Goal: Find specific page/section: Find specific page/section

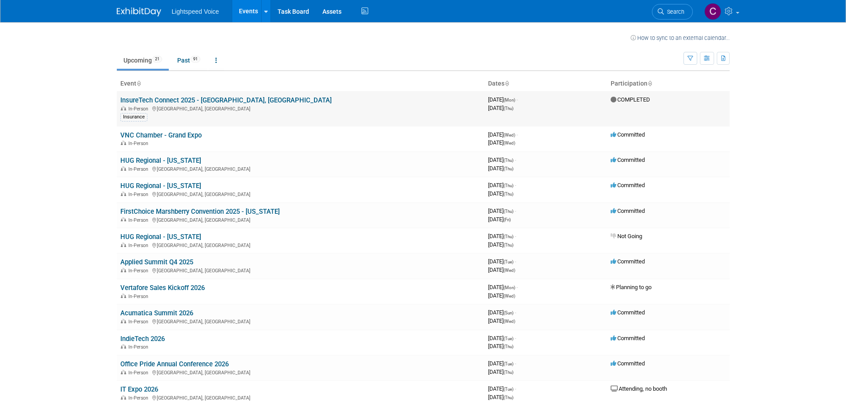
click at [215, 102] on link "InsureTech Connect 2025 - [GEOGRAPHIC_DATA], [GEOGRAPHIC_DATA]" at bounding box center [225, 100] width 211 height 8
click at [149, 138] on link "VNC Chamber - Grand Expo" at bounding box center [160, 135] width 81 height 8
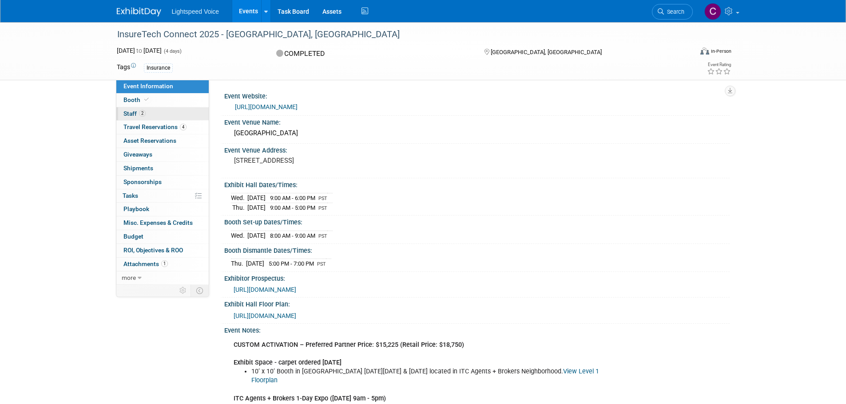
click at [123, 112] on span "Staff 2" at bounding box center [134, 113] width 22 height 7
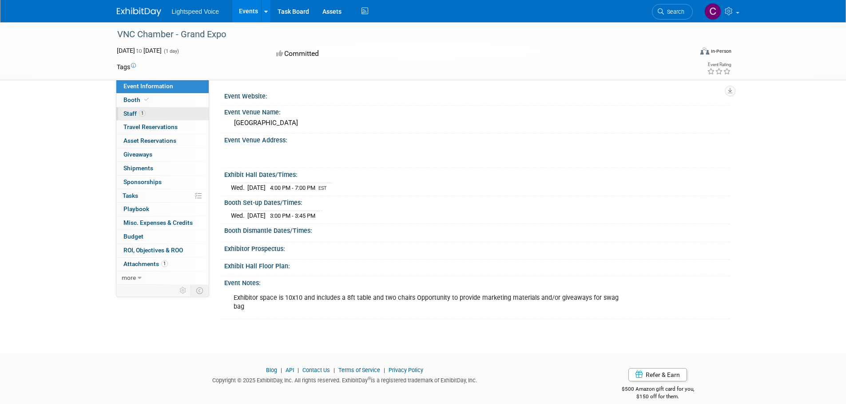
click at [130, 110] on link "1 Staff 1" at bounding box center [162, 113] width 92 height 13
